Goal: Information Seeking & Learning: Learn about a topic

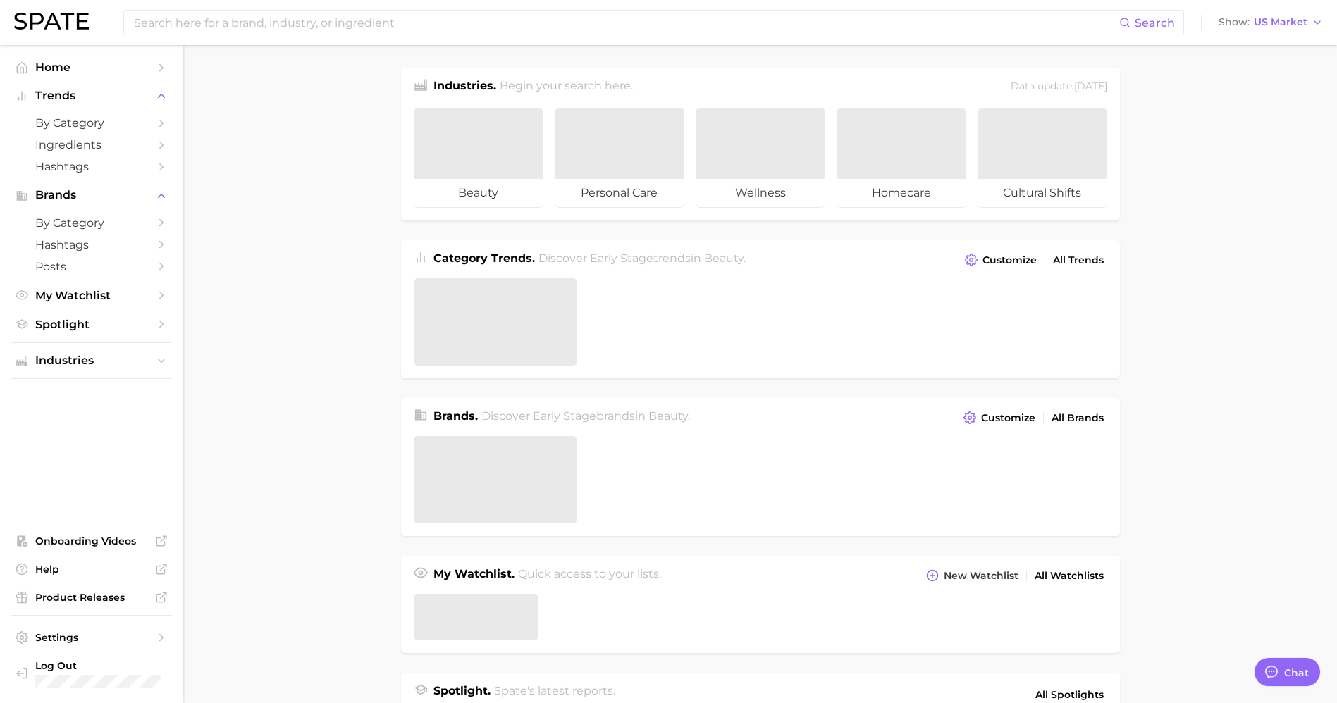
type textarea "x"
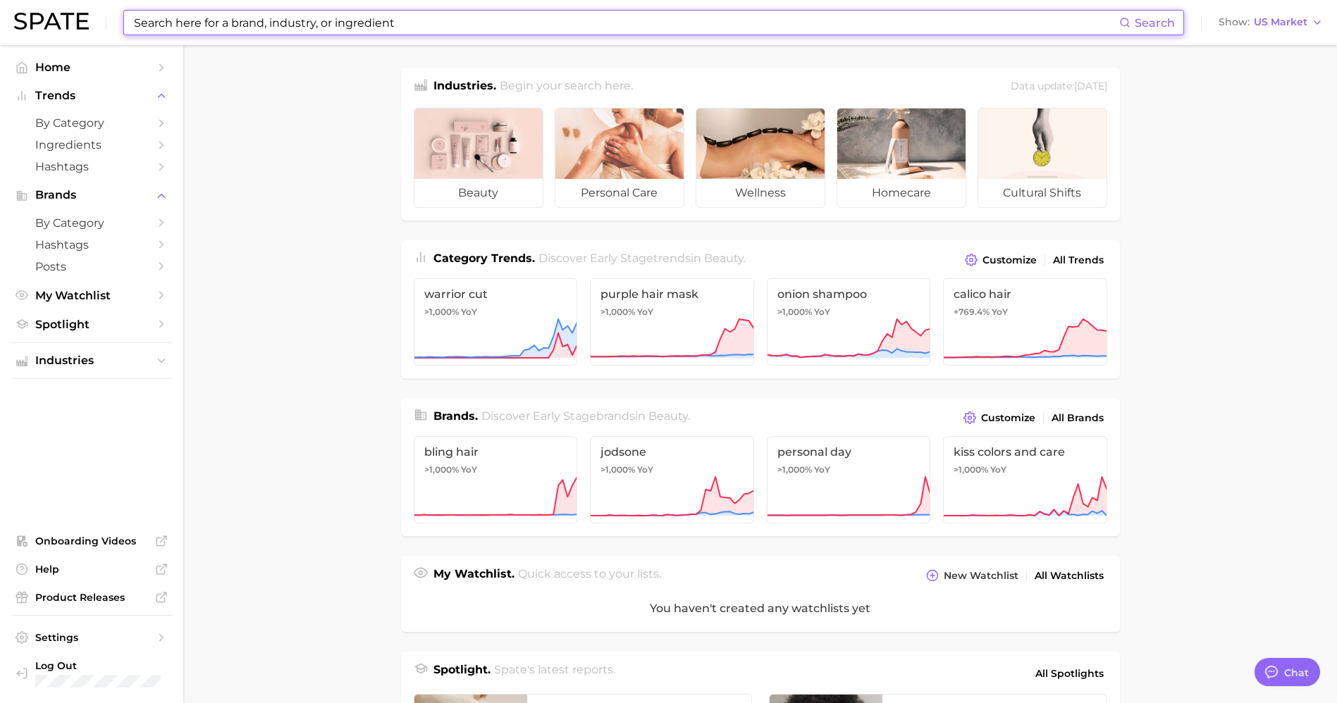
click at [408, 23] on input at bounding box center [625, 23] width 986 height 24
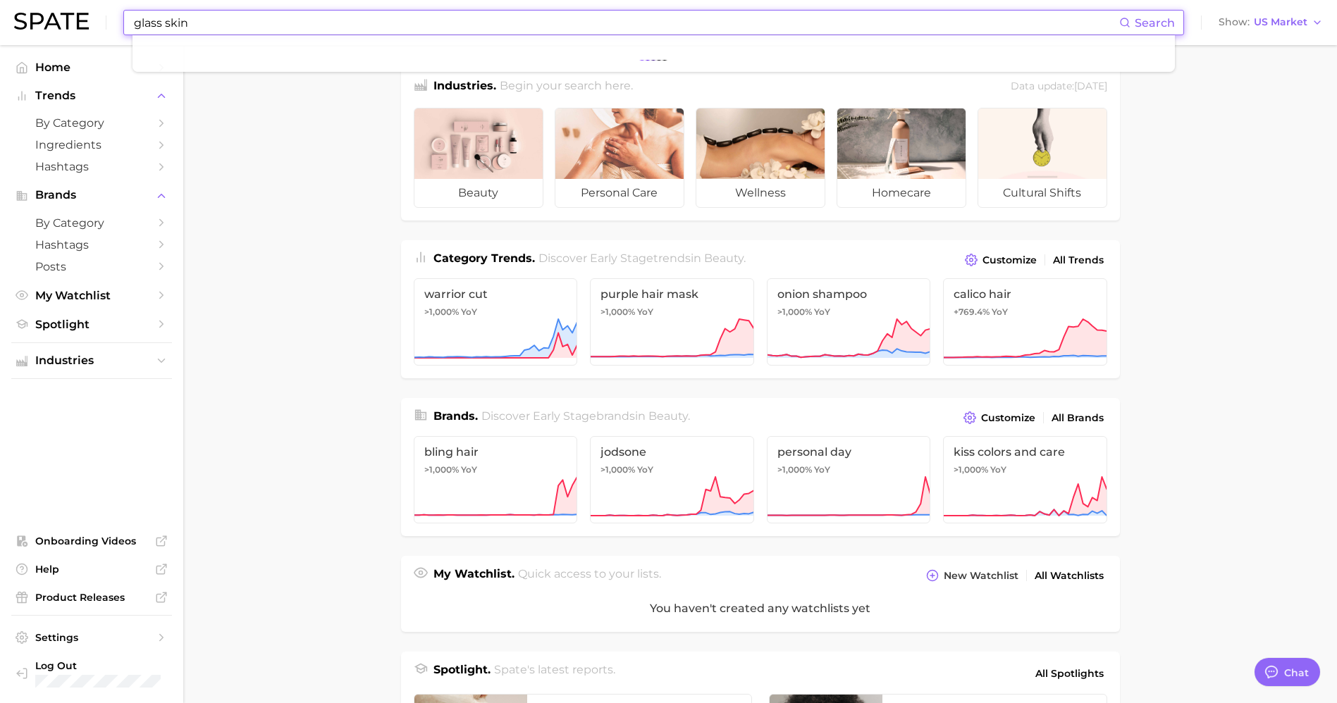
type input "glass skin"
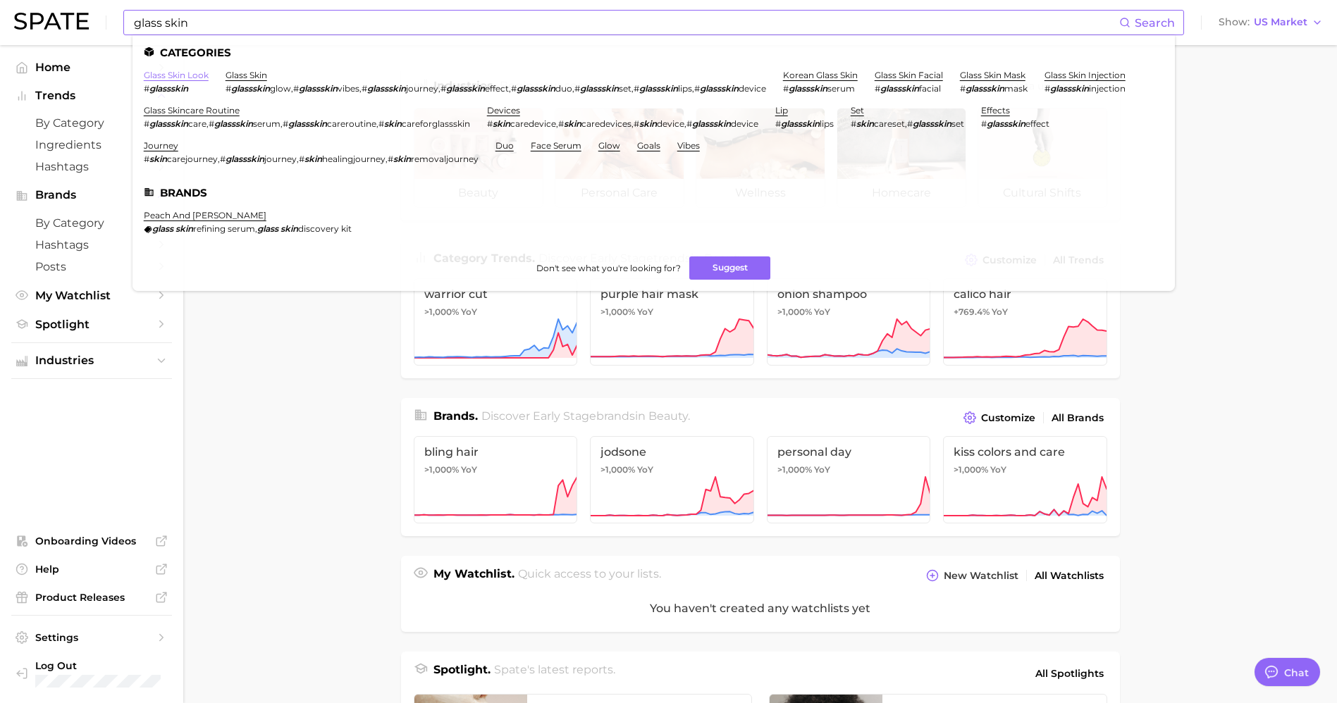
click at [182, 75] on link "glass skin look" at bounding box center [176, 75] width 65 height 11
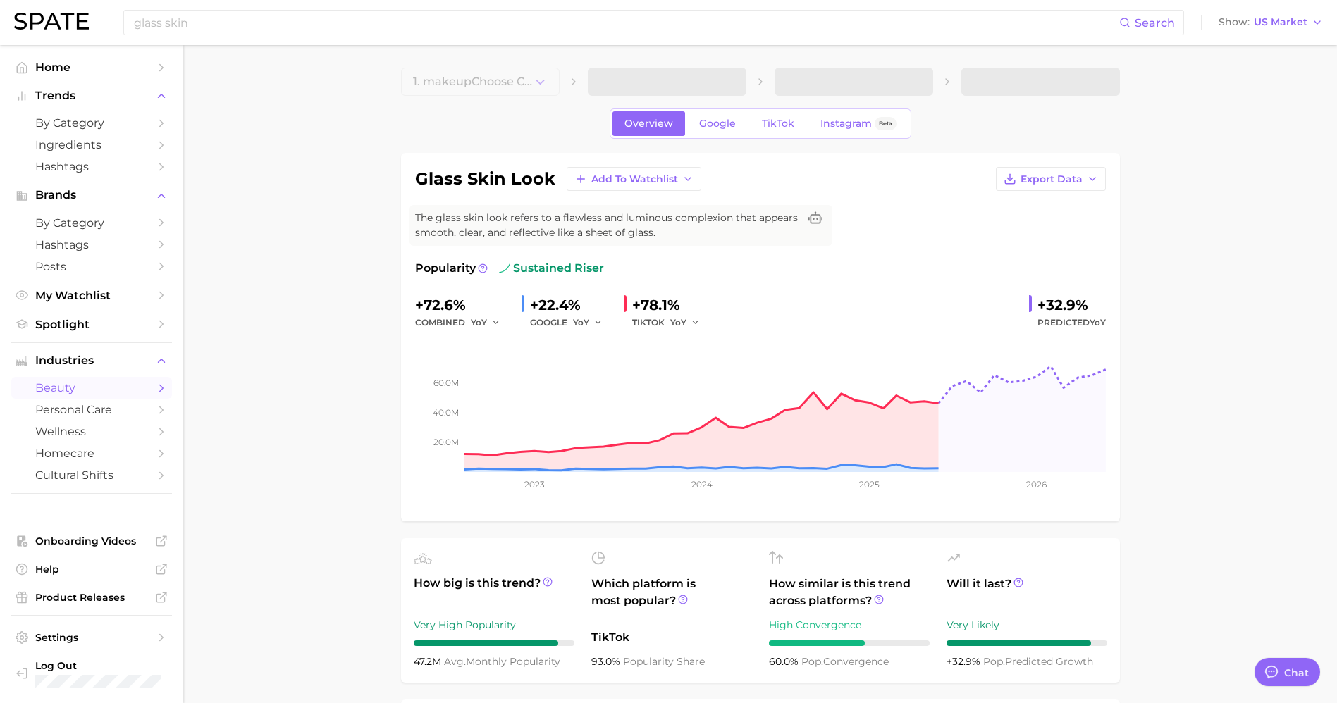
type textarea "x"
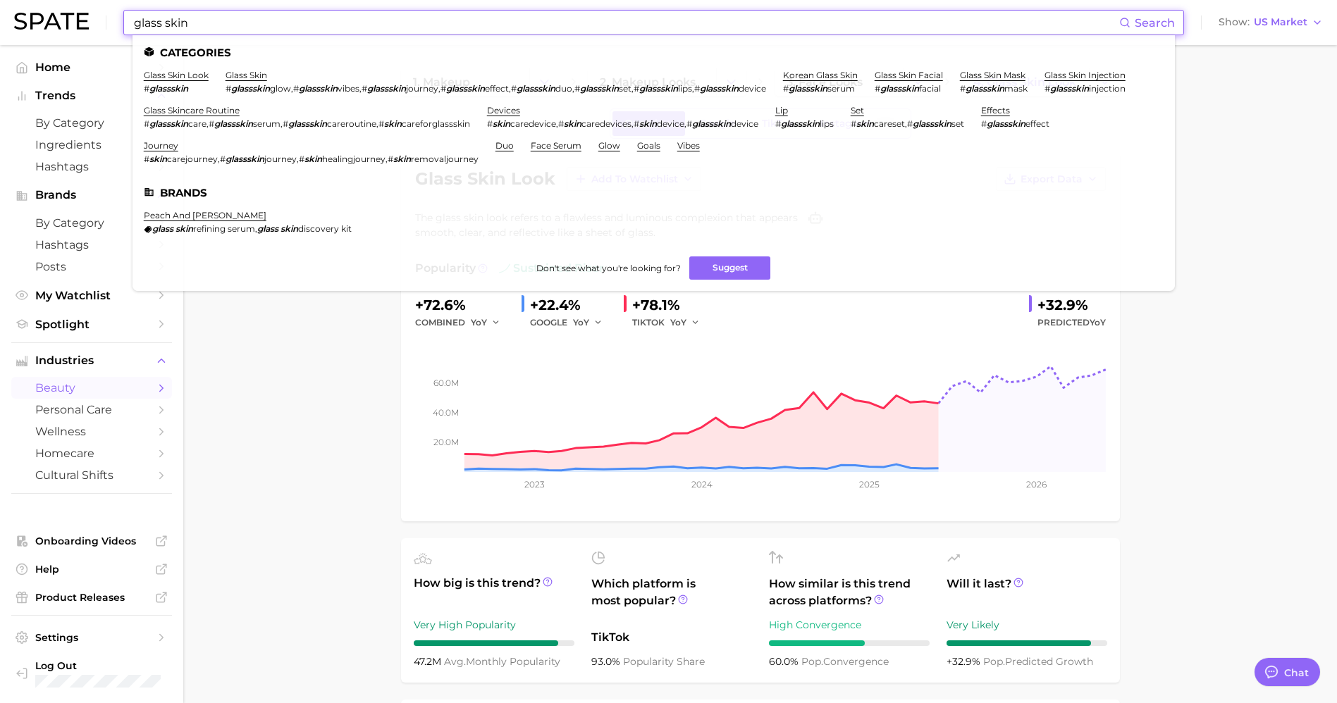
click at [221, 14] on input "glass skin" at bounding box center [625, 23] width 986 height 24
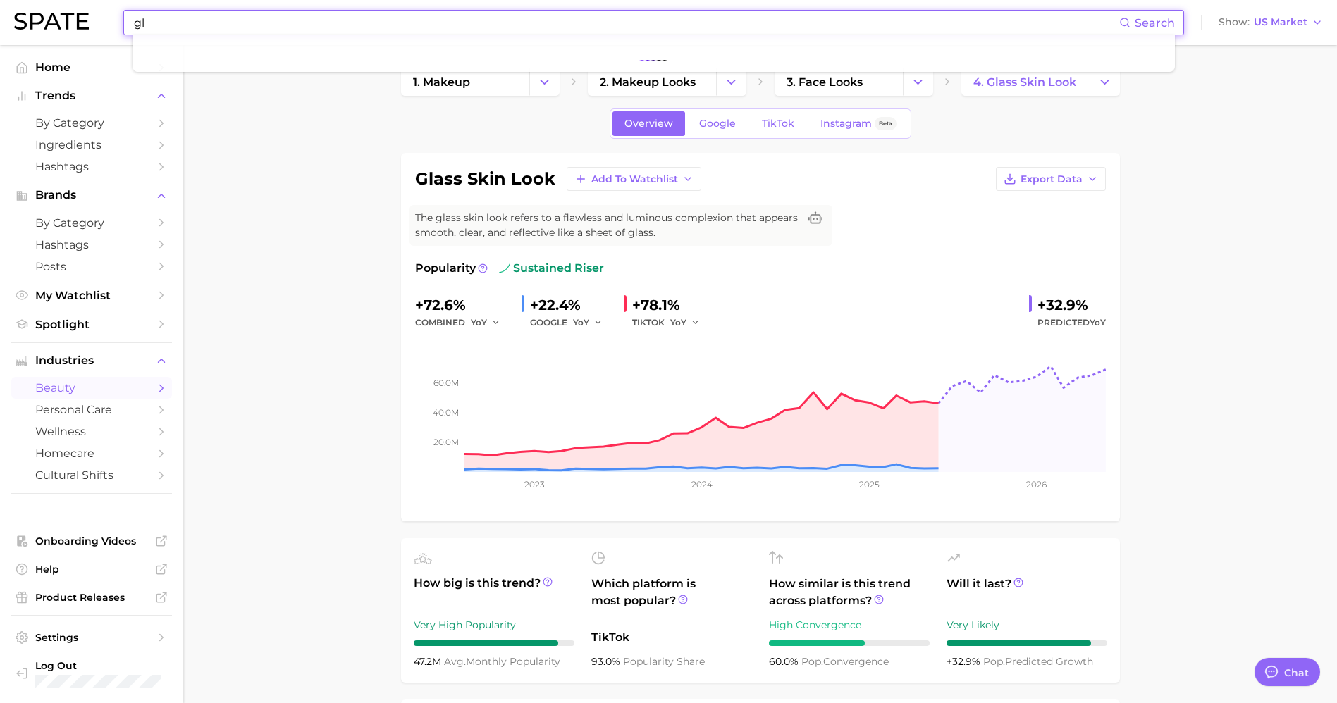
type input "g"
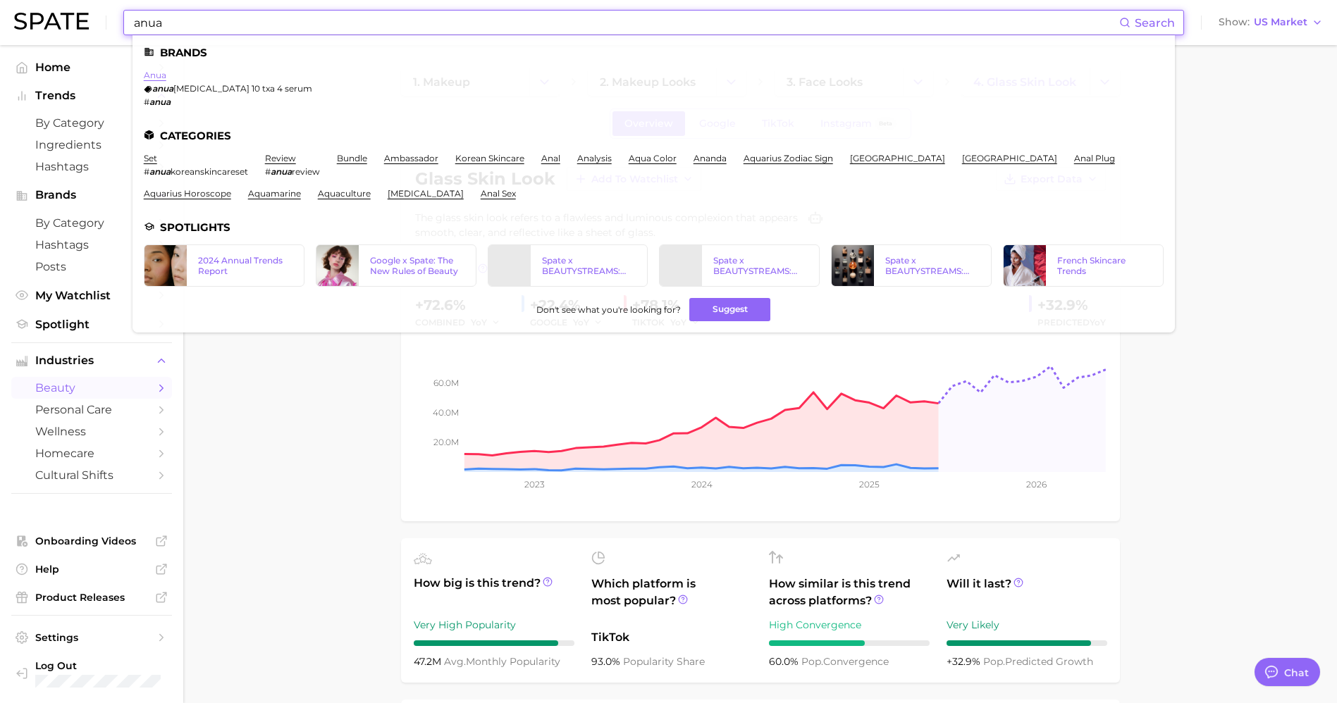
type input "anua"
click at [156, 76] on link "anua" at bounding box center [155, 75] width 23 height 11
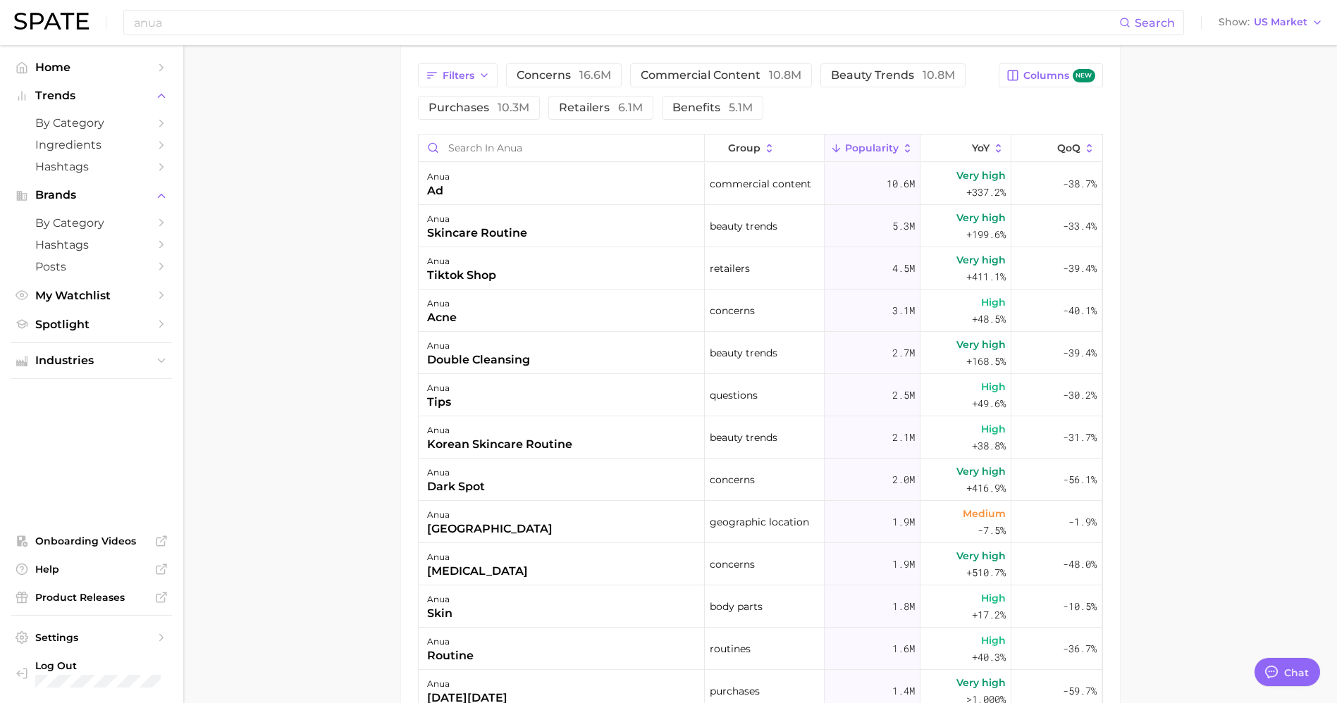
scroll to position [665, 0]
